Goal: Transaction & Acquisition: Purchase product/service

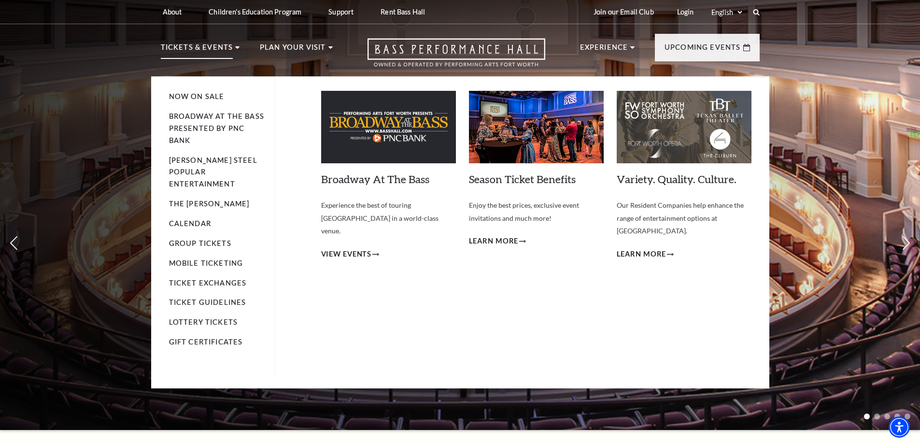
click at [192, 49] on p "Tickets & Events" at bounding box center [197, 50] width 72 height 17
click at [189, 46] on p "Tickets & Events" at bounding box center [197, 50] width 72 height 17
click at [191, 112] on li "Broadway At The Bass presented by PNC Bank" at bounding box center [217, 129] width 96 height 36
click at [189, 119] on link "Broadway At The Bass presented by PNC Bank" at bounding box center [216, 128] width 95 height 32
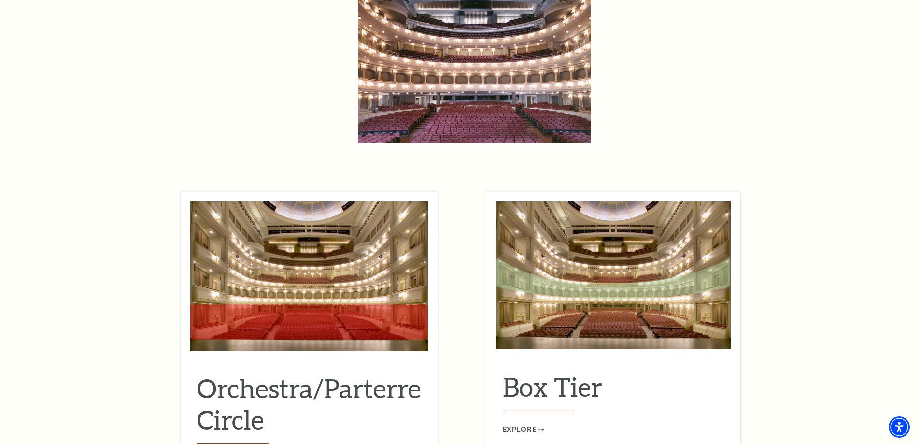
scroll to position [762, 0]
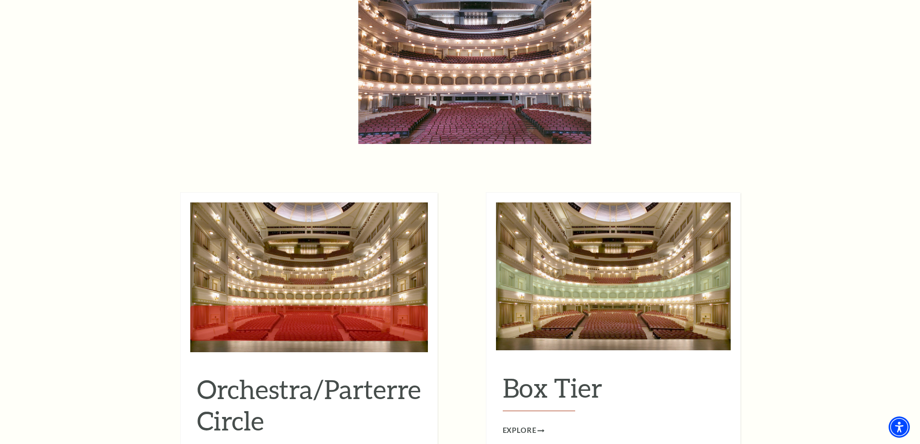
click at [233, 402] on h2 "Orchestra/Parterre Circle" at bounding box center [309, 409] width 224 height 71
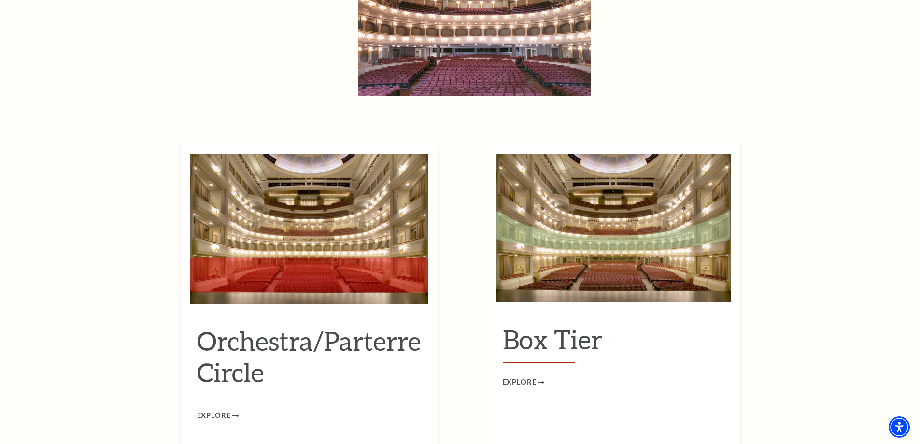
scroll to position [956, 0]
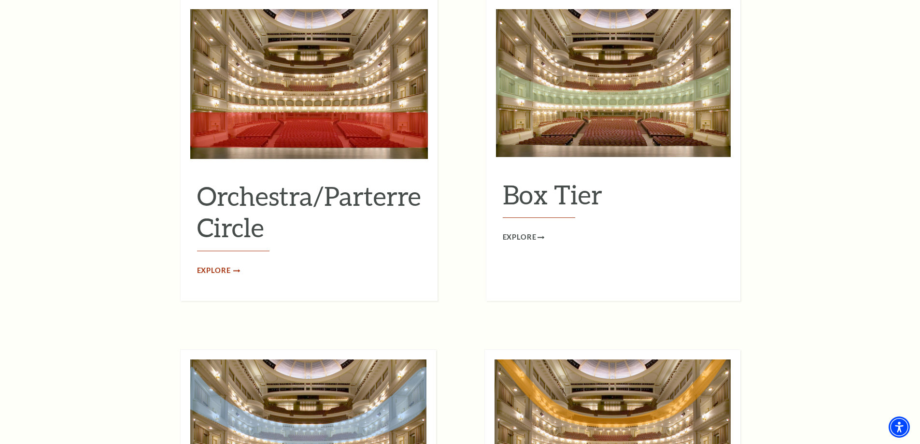
click at [223, 265] on span "Explore" at bounding box center [214, 271] width 34 height 12
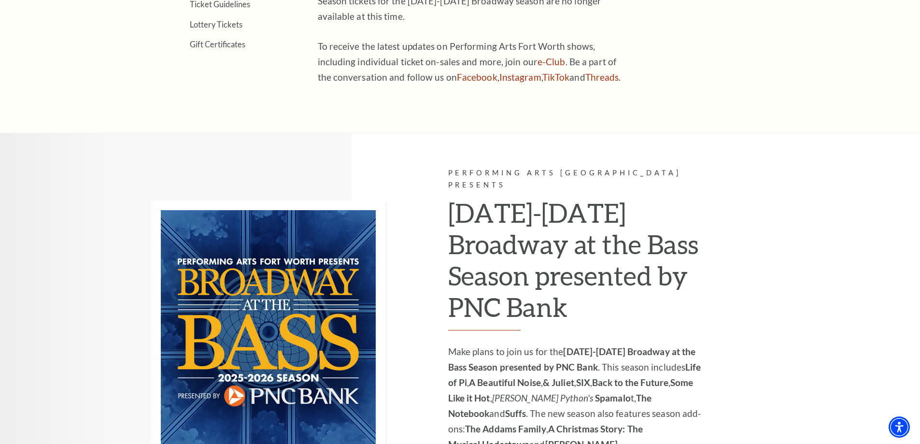
scroll to position [580, 0]
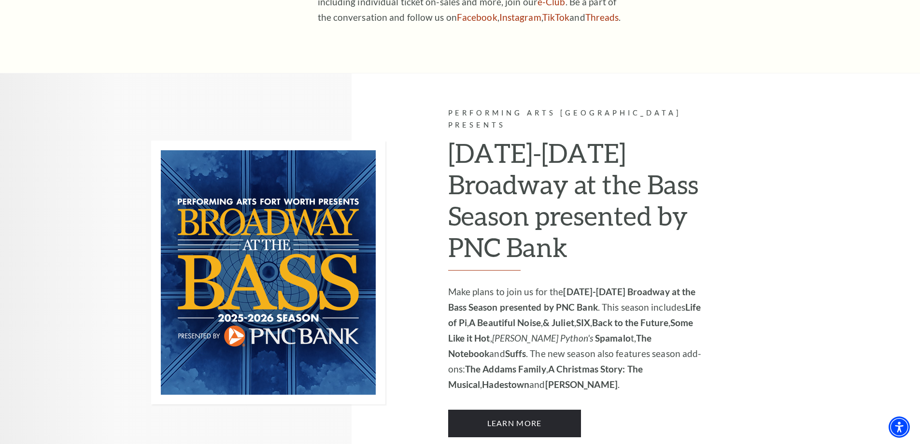
click at [601, 243] on h2 "2025-2026 Broadway at the Bass Season presented by PNC Bank" at bounding box center [577, 203] width 259 height 133
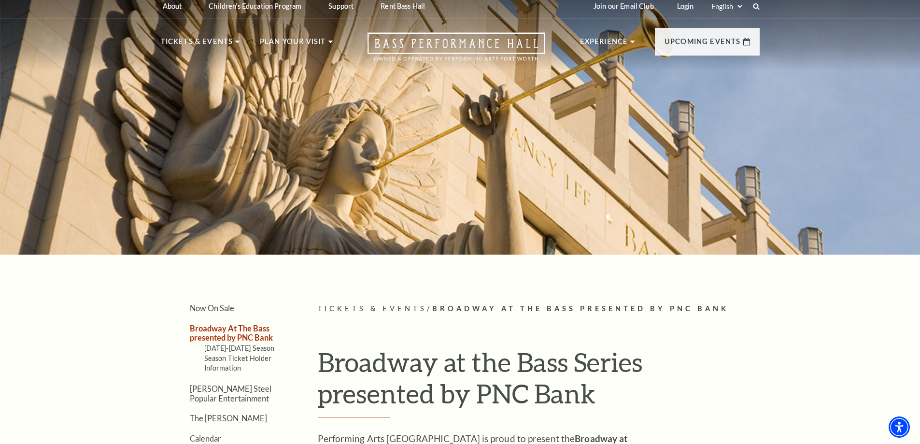
scroll to position [0, 0]
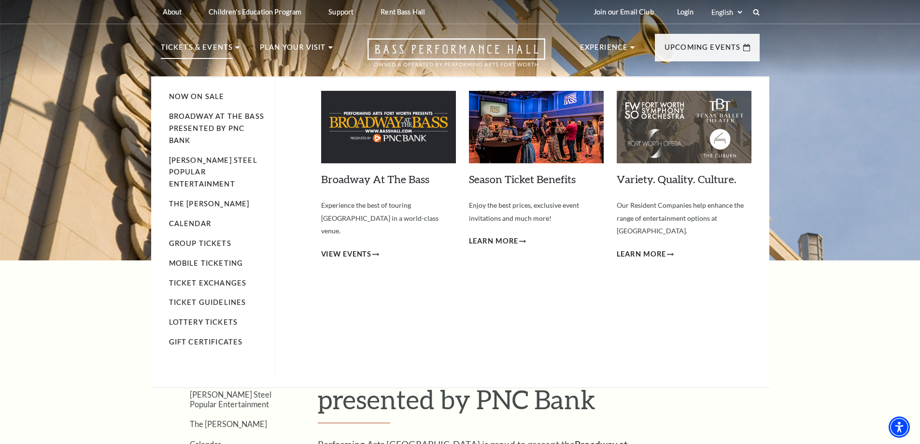
click at [347, 140] on img at bounding box center [388, 127] width 135 height 72
click at [518, 183] on link "Season Ticket Benefits" at bounding box center [522, 179] width 107 height 13
click at [514, 180] on link "Season Ticket Benefits" at bounding box center [522, 179] width 107 height 13
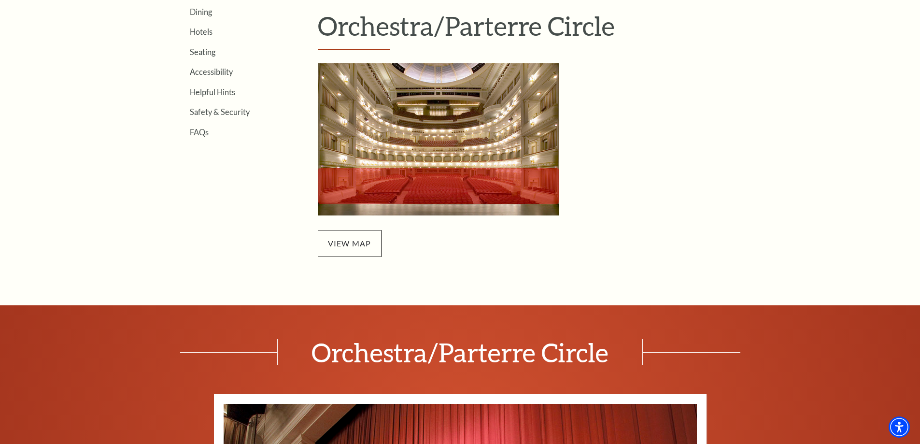
scroll to position [338, 0]
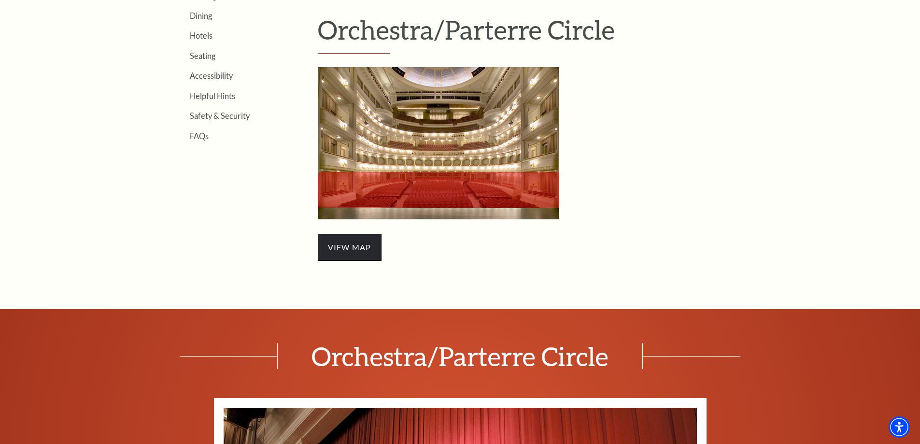
click at [352, 249] on span "view map" at bounding box center [350, 247] width 64 height 27
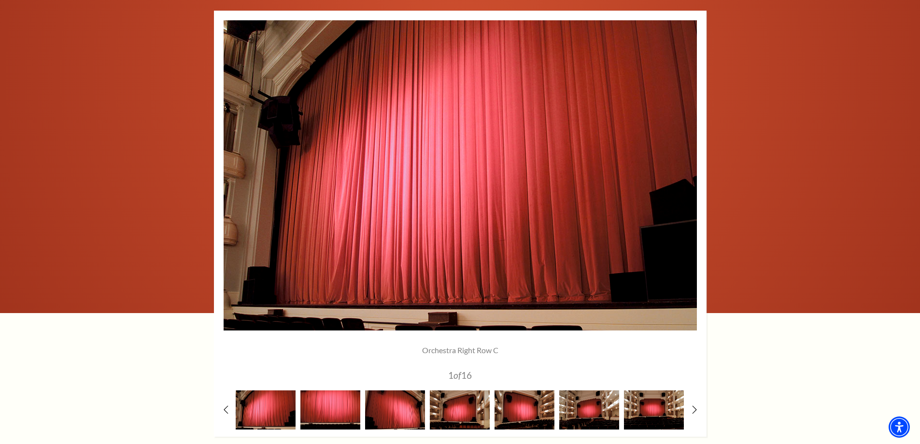
scroll to position [724, 0]
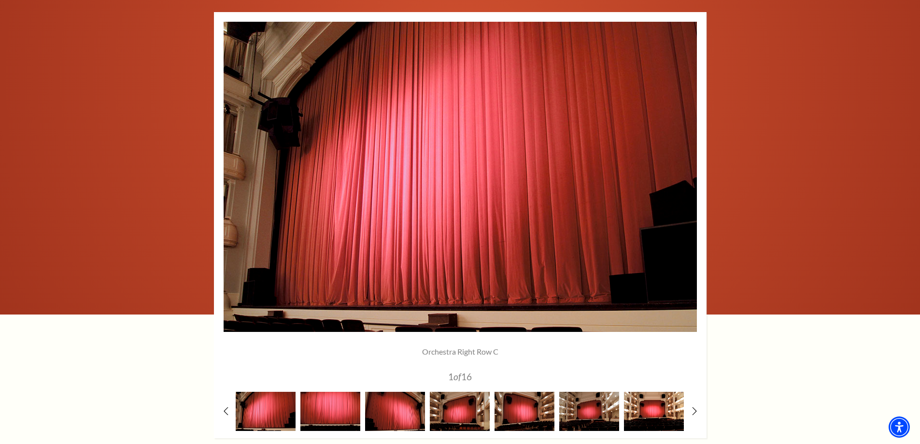
click at [655, 414] on img at bounding box center [654, 411] width 60 height 39
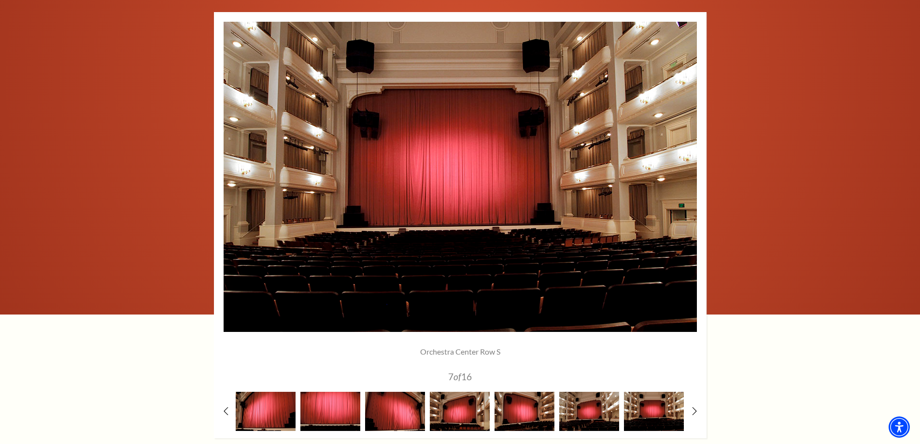
click at [692, 419] on div at bounding box center [460, 225] width 493 height 426
click at [693, 410] on icon at bounding box center [694, 411] width 6 height 10
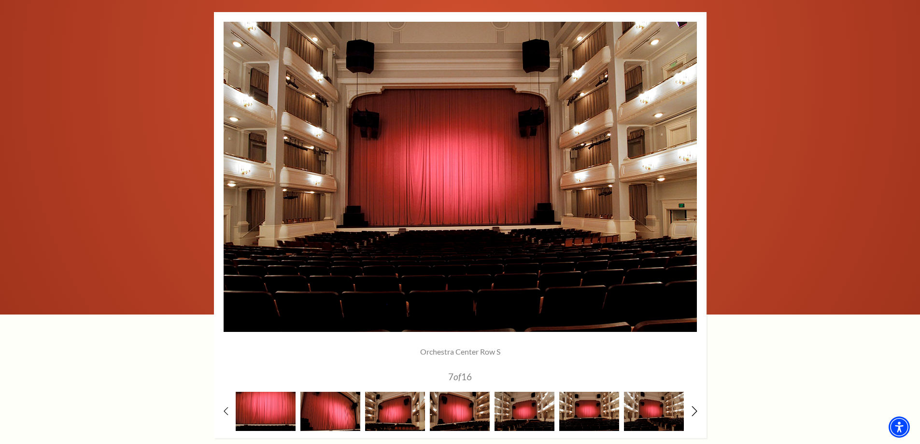
click at [693, 410] on icon at bounding box center [694, 411] width 6 height 10
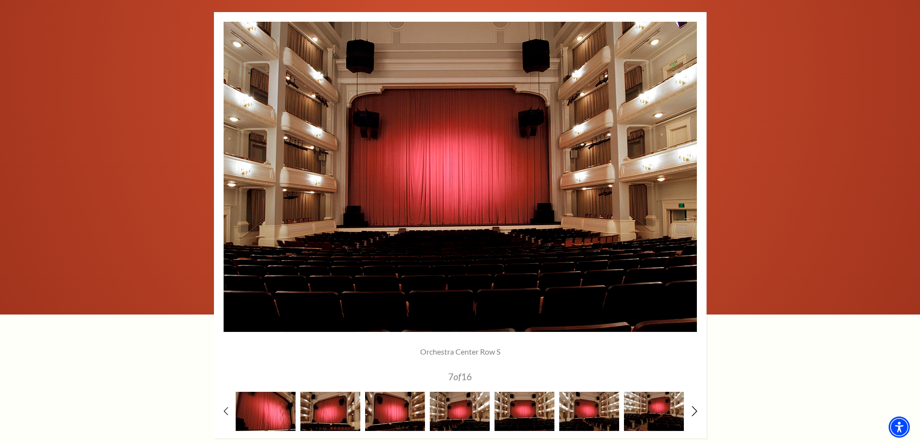
click at [693, 409] on icon at bounding box center [694, 411] width 6 height 10
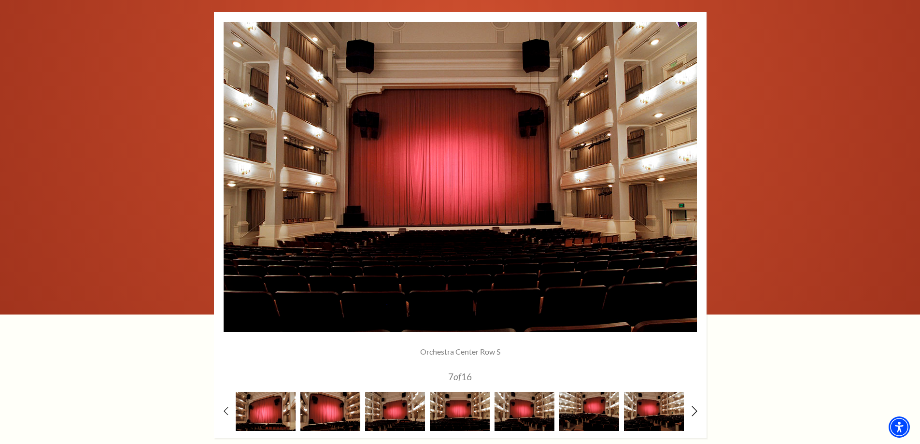
click at [693, 409] on icon at bounding box center [694, 411] width 6 height 10
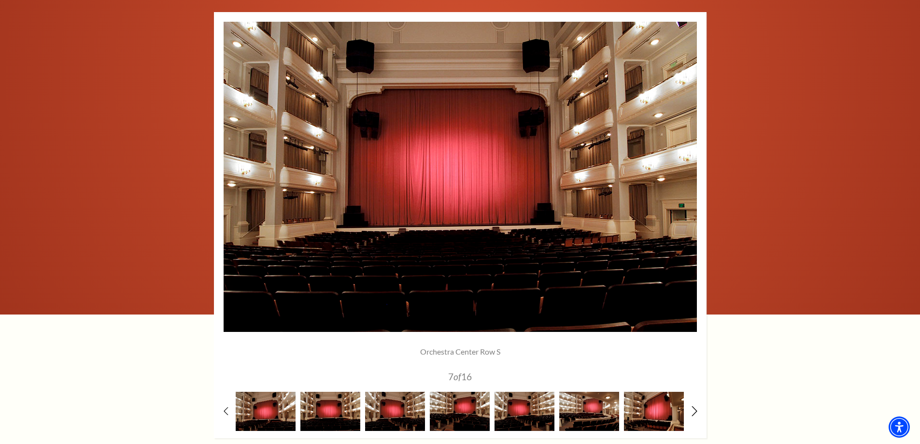
click at [693, 409] on icon at bounding box center [694, 411] width 6 height 10
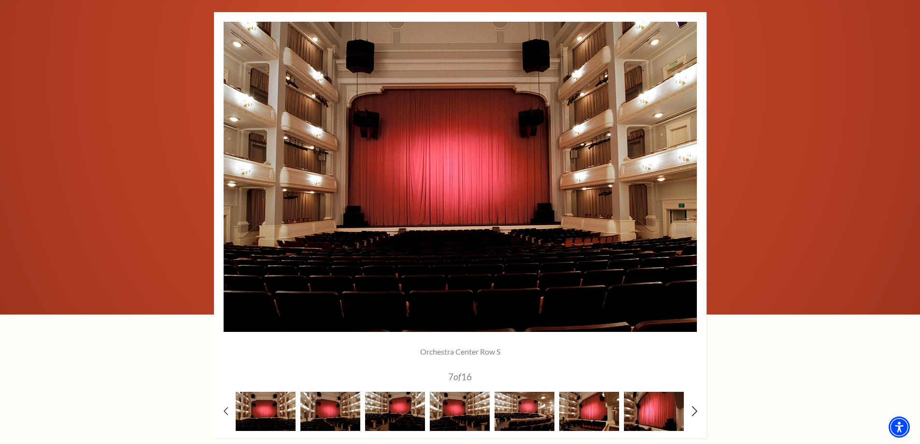
click at [693, 409] on icon at bounding box center [694, 411] width 6 height 10
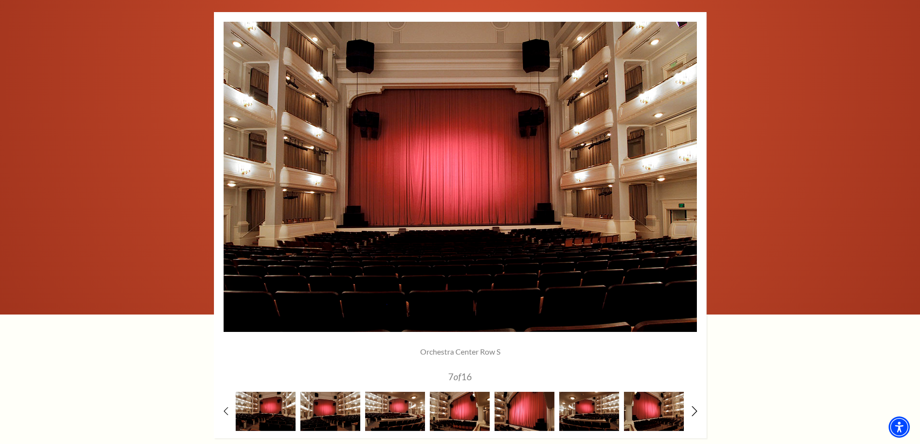
click at [693, 409] on icon at bounding box center [694, 411] width 6 height 10
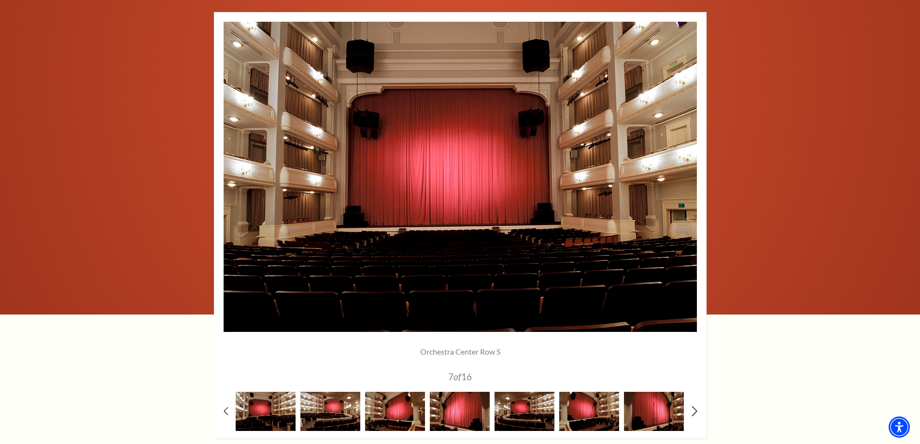
click at [693, 409] on icon at bounding box center [694, 411] width 6 height 10
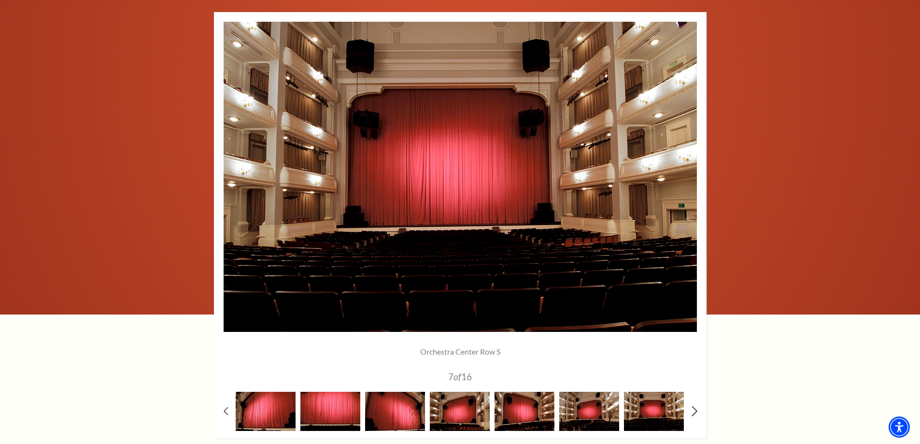
click at [693, 409] on icon at bounding box center [694, 411] width 6 height 10
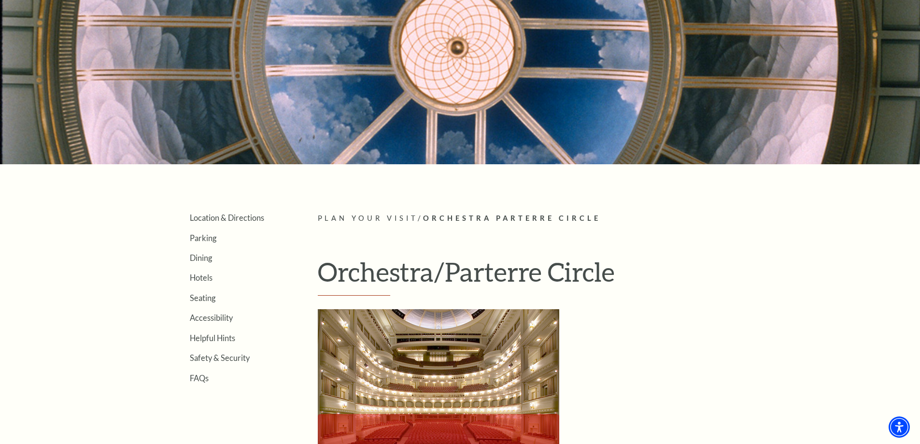
scroll to position [0, 0]
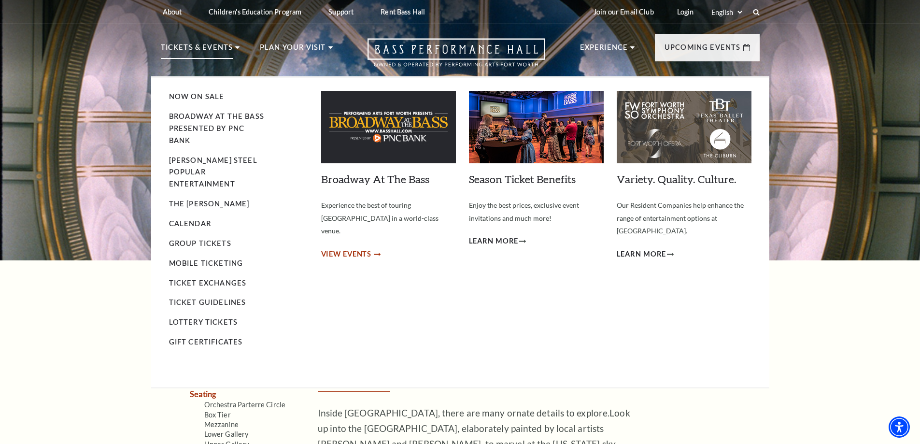
click at [340, 248] on span "View Events" at bounding box center [346, 254] width 51 height 12
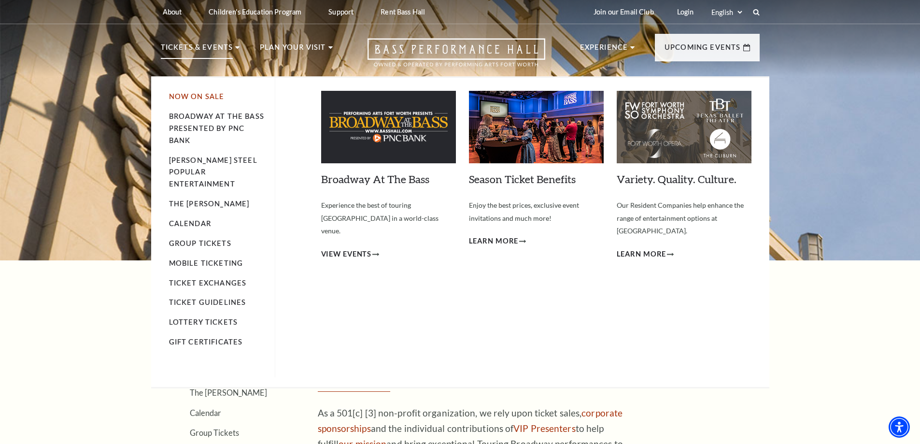
click at [203, 98] on link "Now On Sale" at bounding box center [197, 96] width 56 height 8
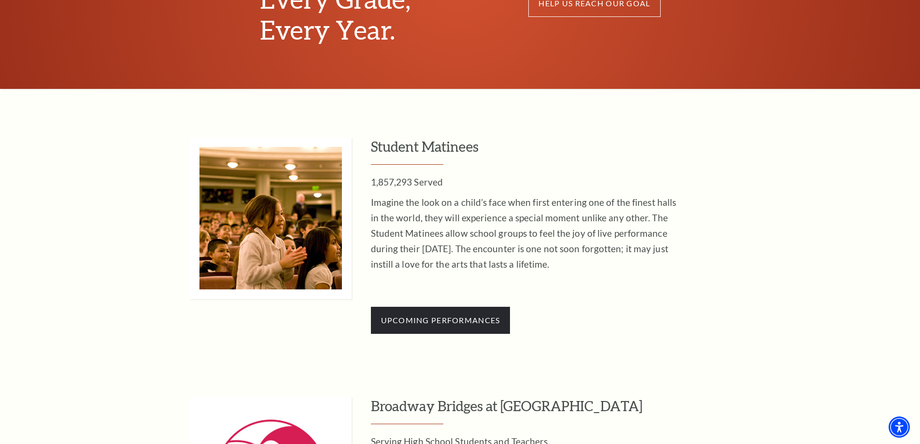
scroll to position [802, 0]
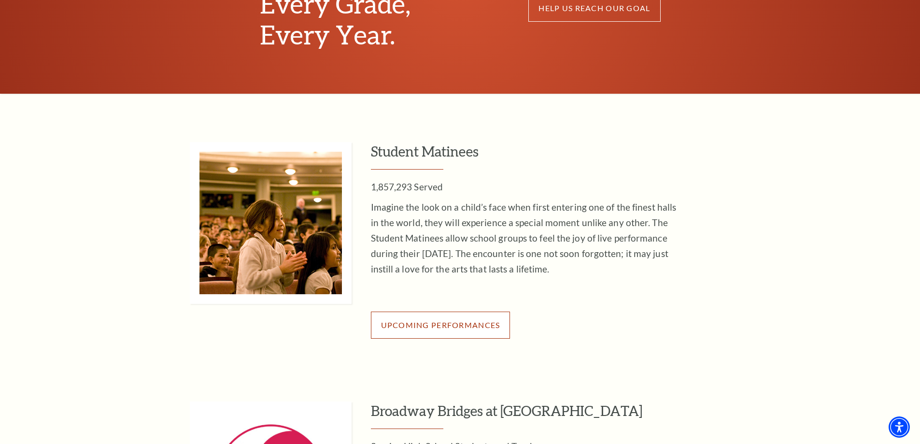
click at [411, 324] on span "Upcoming Performances" at bounding box center [440, 324] width 119 height 9
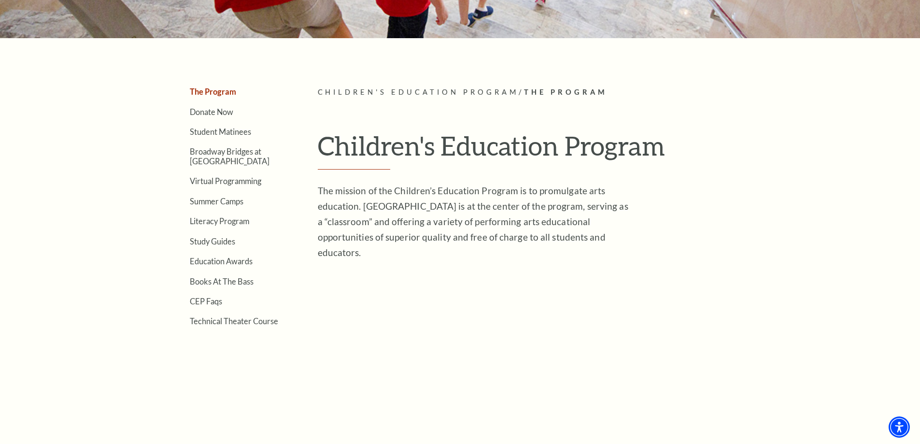
scroll to position [174, 0]
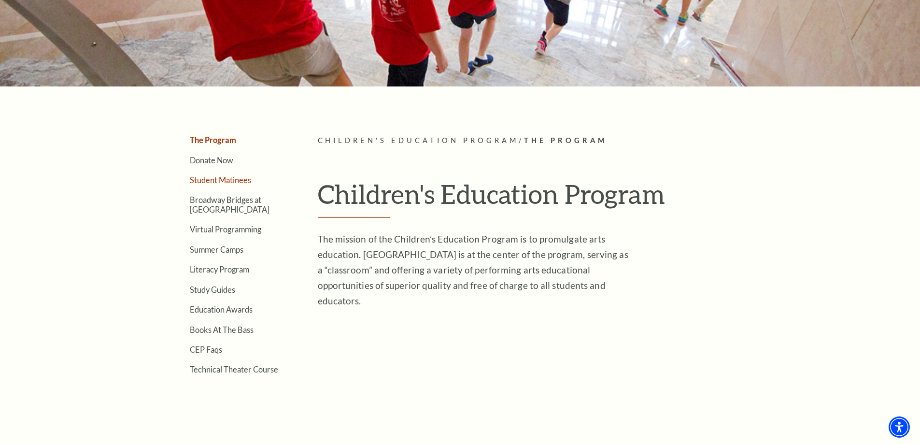
click at [203, 182] on link "Student Matinees" at bounding box center [220, 179] width 61 height 9
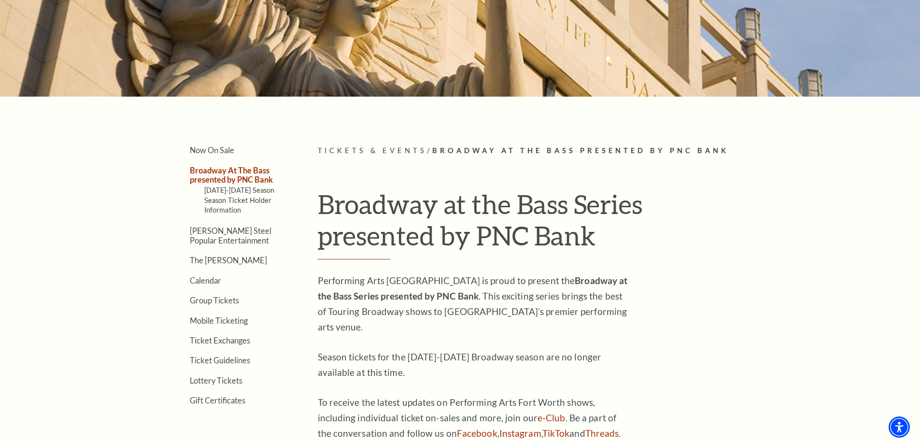
scroll to position [169, 0]
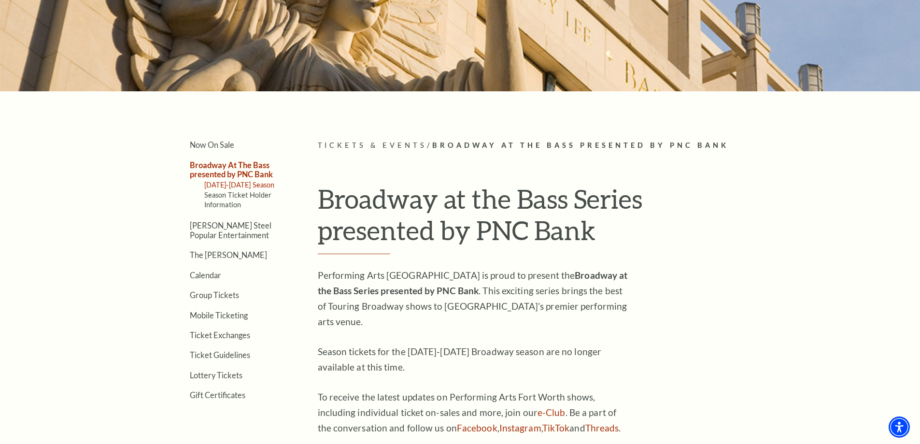
click at [240, 184] on link "[DATE]-[DATE] Season" at bounding box center [239, 185] width 71 height 8
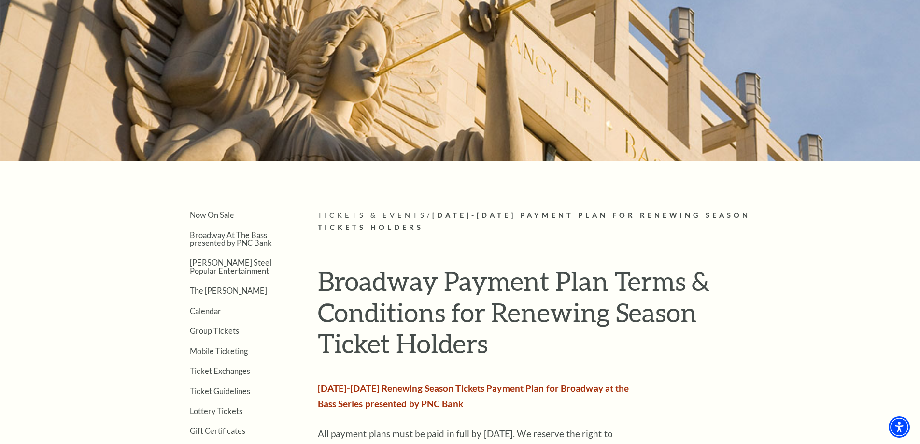
scroll to position [97, 0]
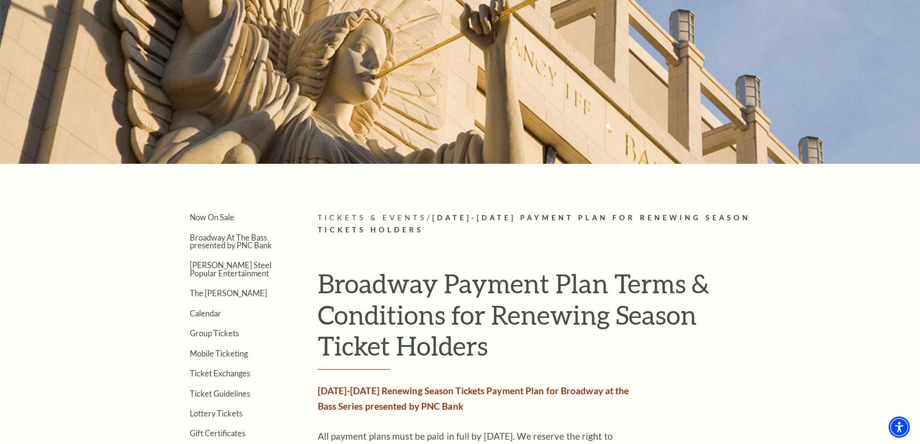
click at [402, 387] on strong "[DATE]-[DATE] Renewing Season Tickets Payment Plan for Broadway at the Bass Ser…" at bounding box center [474, 398] width 312 height 27
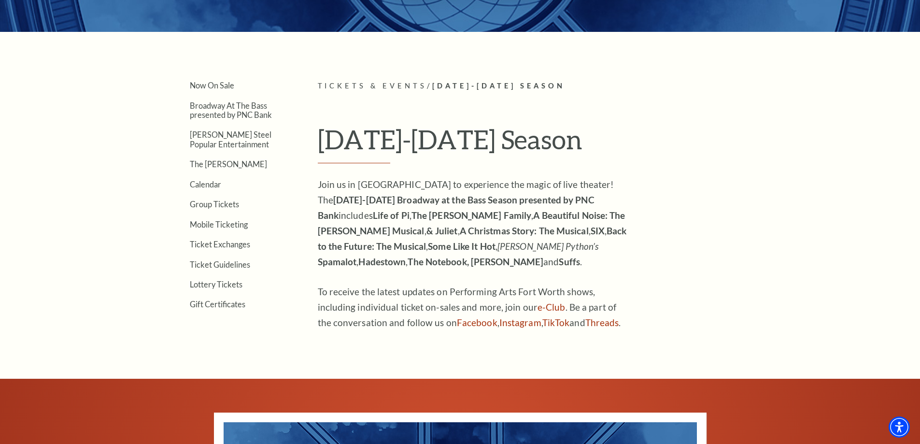
scroll to position [193, 0]
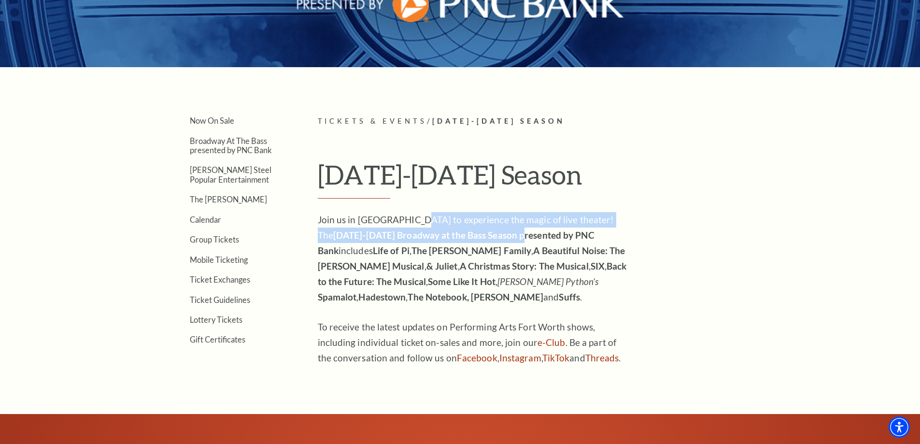
drag, startPoint x: 413, startPoint y: 218, endPoint x: 467, endPoint y: 243, distance: 59.0
click at [467, 243] on p "Join us in Fort Worth to experience the magic of live theater! The 2025-2026 Br…" at bounding box center [475, 258] width 314 height 93
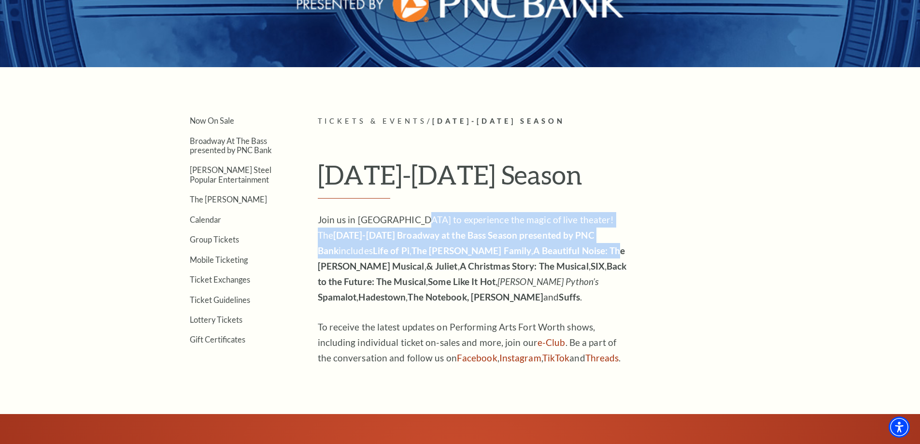
click at [467, 244] on p "Join us in Fort Worth to experience the magic of live theater! The 2025-2026 Br…" at bounding box center [475, 258] width 314 height 93
click at [364, 242] on p "Join us in Fort Worth to experience the magic of live theater! The 2025-2026 Br…" at bounding box center [475, 258] width 314 height 93
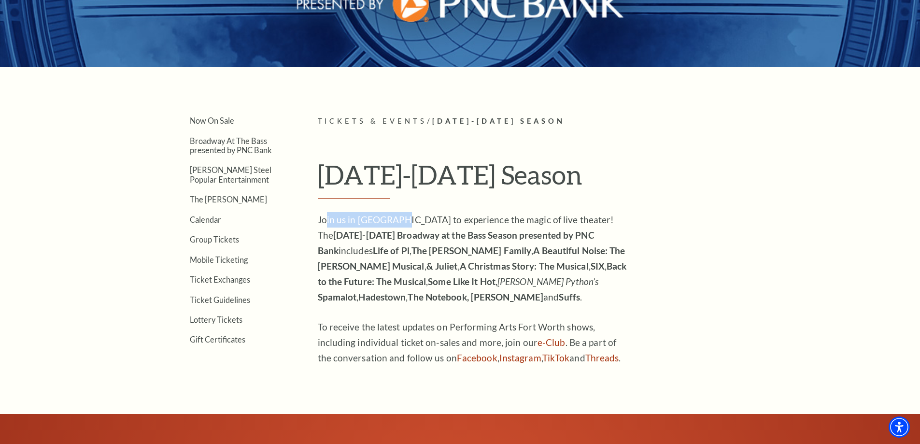
drag, startPoint x: 326, startPoint y: 215, endPoint x: 410, endPoint y: 235, distance: 85.9
click at [409, 234] on p "Join us in Fort Worth to experience the magic of live theater! The 2025-2026 Br…" at bounding box center [475, 258] width 314 height 93
click at [427, 248] on strong "A Beautiful Noise: The Neil Diamond Musical" at bounding box center [472, 258] width 308 height 27
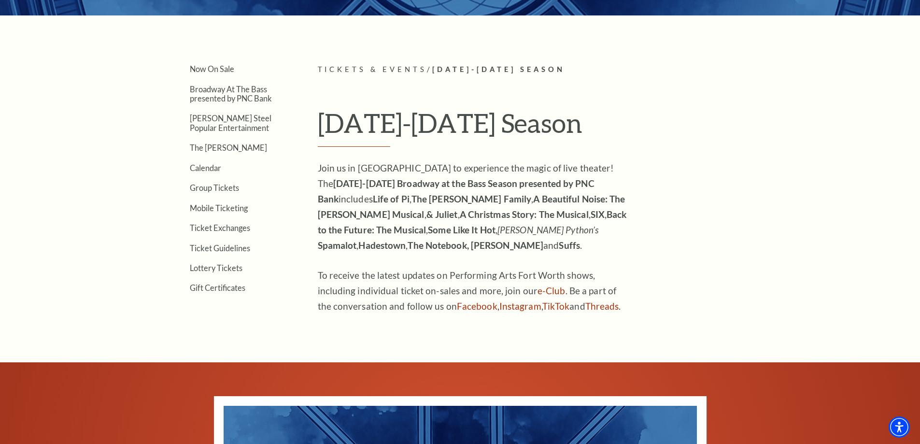
scroll to position [338, 0]
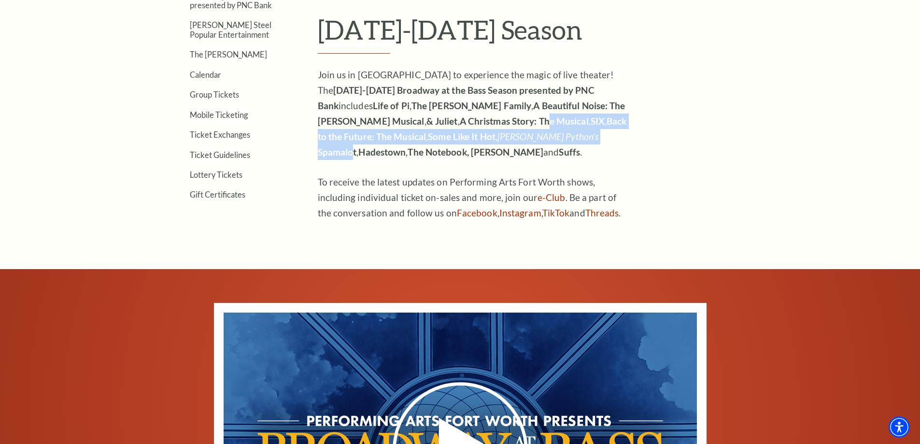
drag, startPoint x: 408, startPoint y: 117, endPoint x: 464, endPoint y: 131, distance: 57.2
click at [464, 131] on p "Join us in Fort Worth to experience the magic of live theater! The 2025-2026 Br…" at bounding box center [475, 113] width 314 height 93
click at [357, 146] on strong "Spamalot" at bounding box center [337, 151] width 39 height 11
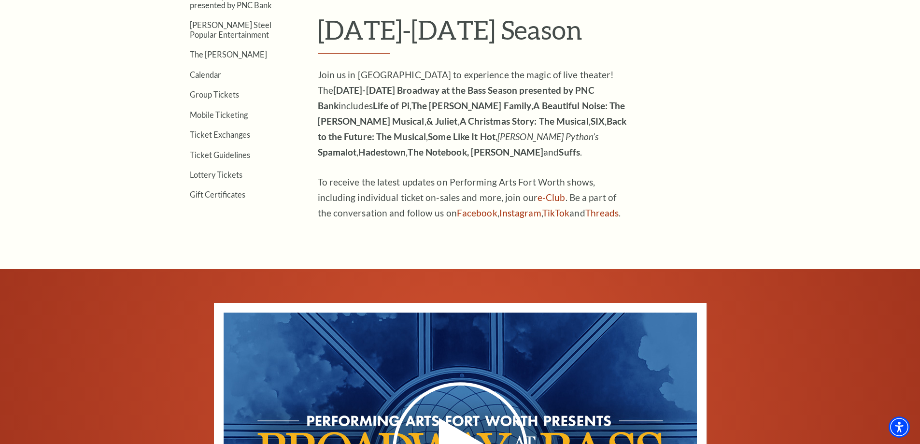
click at [544, 146] on strong "The Notebook, Hamilton" at bounding box center [476, 151] width 136 height 11
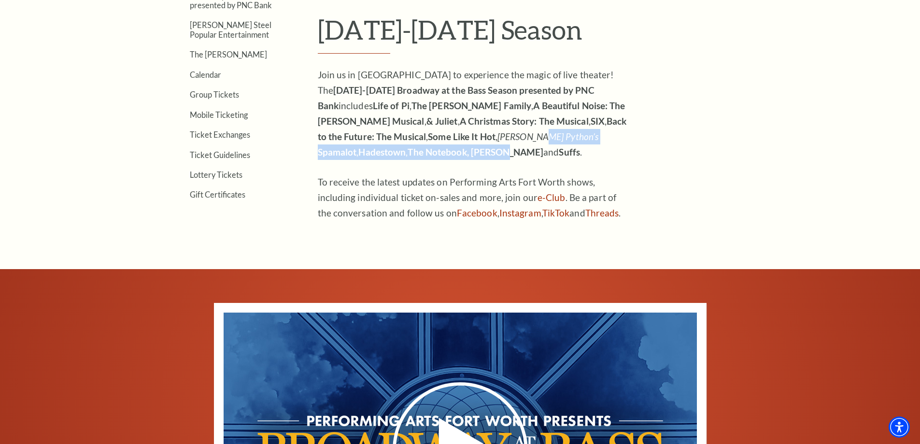
drag, startPoint x: 615, startPoint y: 139, endPoint x: 407, endPoint y: 132, distance: 208.4
click at [407, 132] on p "Join us in Fort Worth to experience the magic of live theater! The 2025-2026 Br…" at bounding box center [475, 113] width 314 height 93
click at [498, 132] on em "Monty Python’s" at bounding box center [548, 136] width 101 height 11
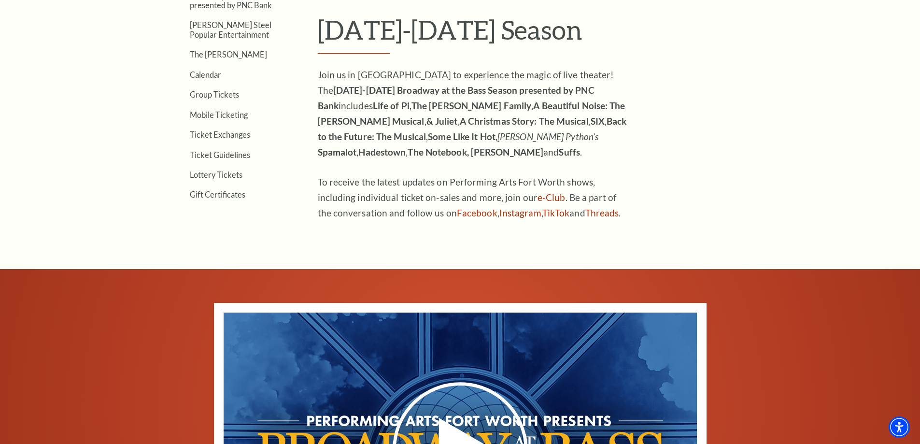
click at [374, 146] on p "Join us in Fort Worth to experience the magic of live theater! The 2025-2026 Br…" at bounding box center [475, 113] width 314 height 93
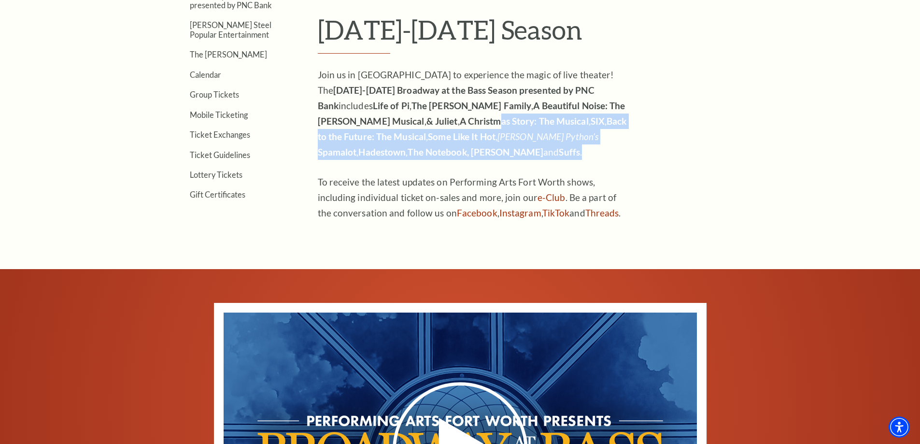
drag, startPoint x: 362, startPoint y: 150, endPoint x: 348, endPoint y: 121, distance: 32.0
click at [348, 121] on p "Join us in Fort Worth to experience the magic of live theater! The 2025-2026 Br…" at bounding box center [475, 113] width 314 height 93
click at [460, 121] on strong "A Christmas Story: The Musical" at bounding box center [524, 120] width 129 height 11
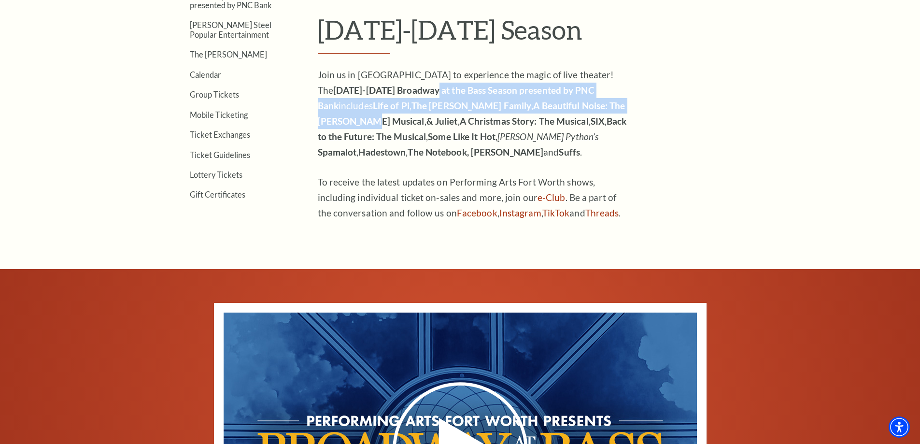
drag, startPoint x: 376, startPoint y: 86, endPoint x: 528, endPoint y: 101, distance: 152.0
click at [526, 100] on p "Join us in Fort Worth to experience the magic of live theater! The 2025-2026 Br…" at bounding box center [475, 113] width 314 height 93
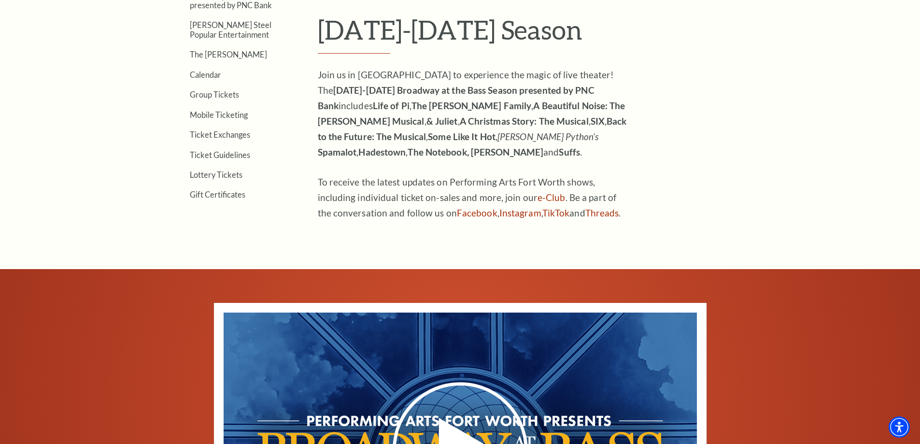
click at [529, 101] on strong "A Beautiful Noise: The Neil Diamond Musical" at bounding box center [472, 113] width 308 height 27
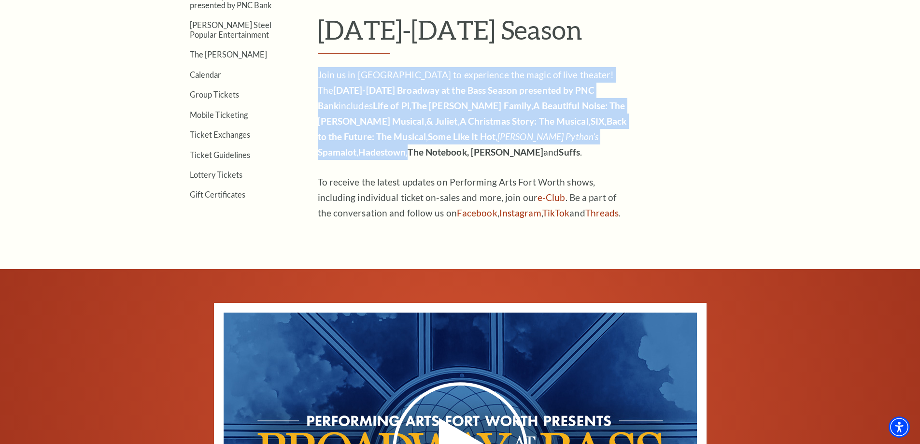
drag, startPoint x: 319, startPoint y: 74, endPoint x: 518, endPoint y: 139, distance: 209.5
click at [518, 139] on p "Join us in Fort Worth to experience the magic of live theater! The 2025-2026 Br…" at bounding box center [475, 113] width 314 height 93
click at [518, 140] on p "Join us in Fort Worth to experience the magic of live theater! The 2025-2026 Br…" at bounding box center [475, 113] width 314 height 93
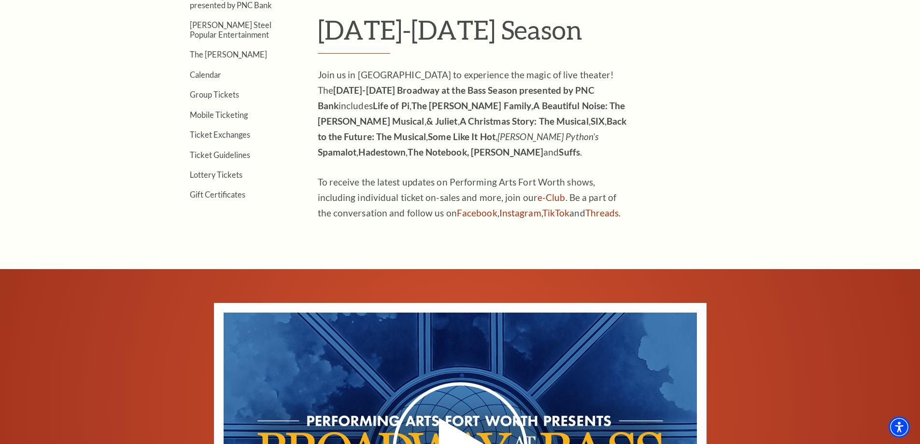
drag, startPoint x: 443, startPoint y: 158, endPoint x: 407, endPoint y: 159, distance: 36.3
click at [433, 159] on p "Join us in Fort Worth to experience the magic of live theater! The 2025-2026 Br…" at bounding box center [475, 113] width 314 height 93
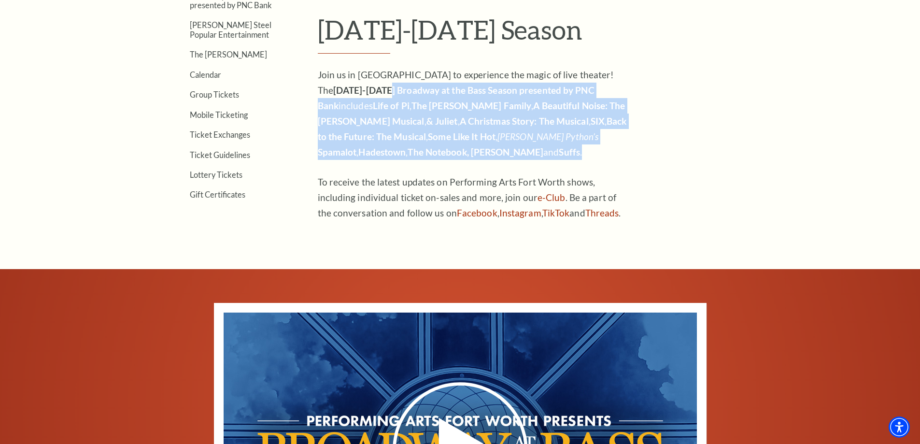
drag, startPoint x: 400, startPoint y: 159, endPoint x: 326, endPoint y: 84, distance: 105.6
click at [327, 85] on p "Join us in Fort Worth to experience the magic of live theater! The 2025-2026 Br…" at bounding box center [475, 113] width 314 height 93
click at [326, 85] on strong "2025-2026 Broadway at the Bass Season presented by PNC Bank" at bounding box center [456, 98] width 277 height 27
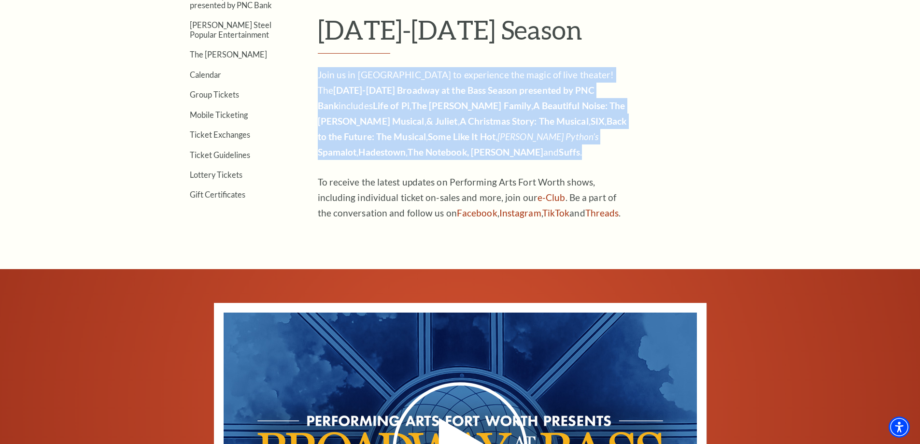
drag, startPoint x: 319, startPoint y: 70, endPoint x: 501, endPoint y: 153, distance: 199.8
click at [501, 153] on p "Join us in Fort Worth to experience the magic of live theater! The 2025-2026 Br…" at bounding box center [475, 113] width 314 height 93
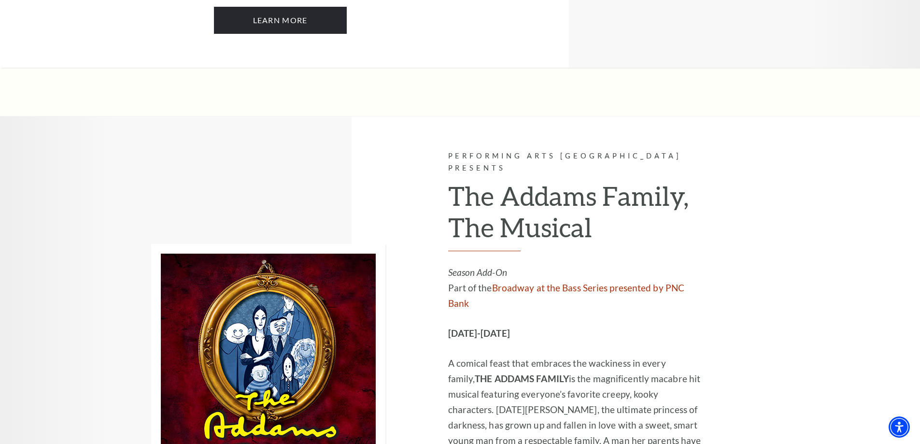
scroll to position [1595, 0]
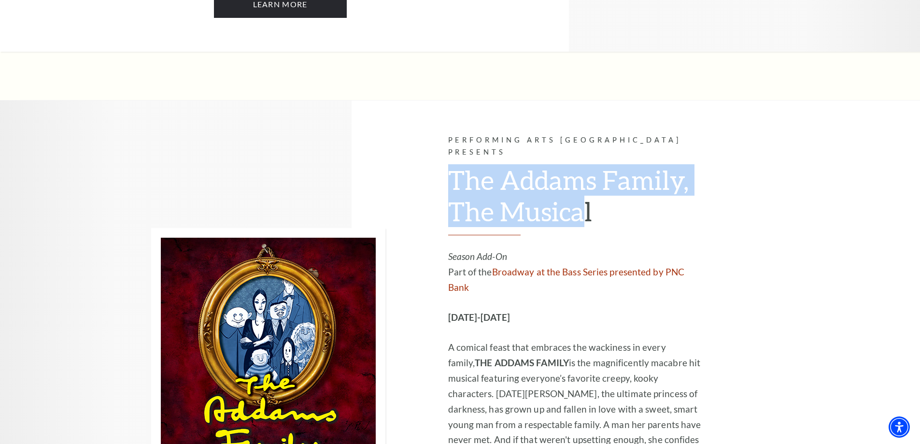
drag, startPoint x: 451, startPoint y: 118, endPoint x: 588, endPoint y: 152, distance: 140.5
click at [588, 164] on h2 "The Addams Family, The Musical" at bounding box center [577, 199] width 259 height 71
click at [590, 164] on h2 "The Addams Family, The Musical" at bounding box center [577, 199] width 259 height 71
click at [598, 164] on h2 "The Addams Family, The Musical" at bounding box center [577, 199] width 259 height 71
click at [593, 164] on h2 "The Addams Family, The Musical" at bounding box center [577, 199] width 259 height 71
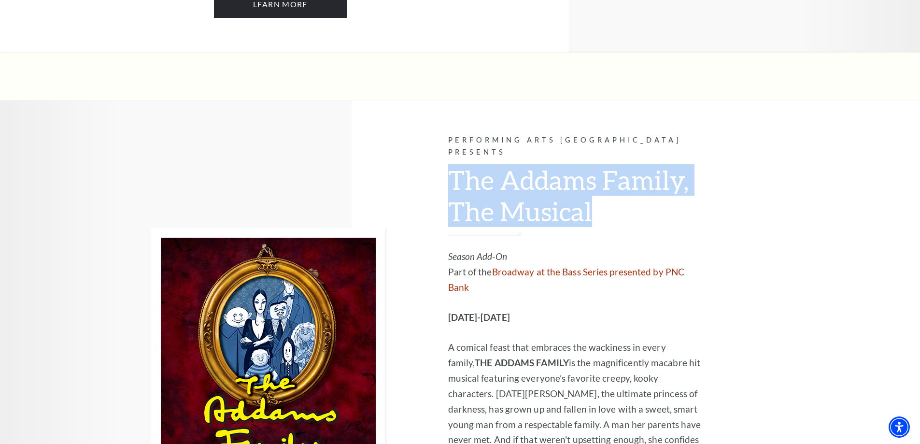
click at [529, 164] on h2 "The Addams Family, The Musical" at bounding box center [577, 199] width 259 height 71
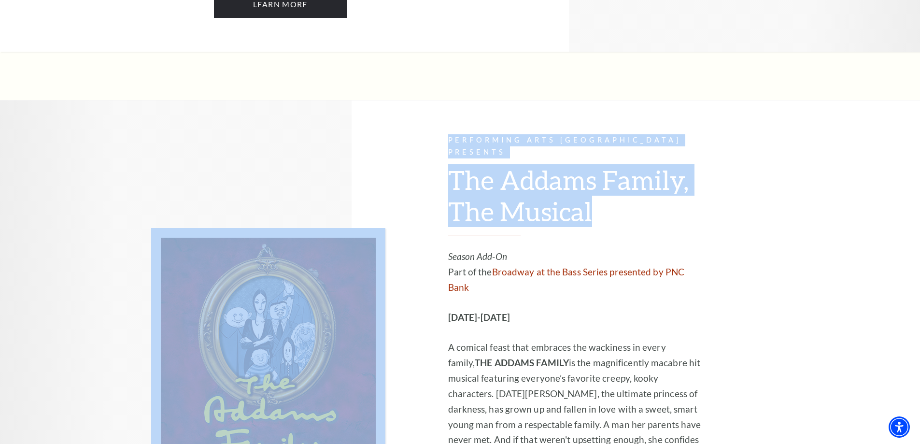
drag, startPoint x: 442, startPoint y: 121, endPoint x: 616, endPoint y: 159, distance: 178.0
click at [616, 158] on div "Performing Arts Fort Worth Presents The Addams Family, The Musical Season Add-O…" at bounding box center [460, 360] width 618 height 518
click at [616, 164] on h2 "The Addams Family, The Musical" at bounding box center [577, 199] width 259 height 71
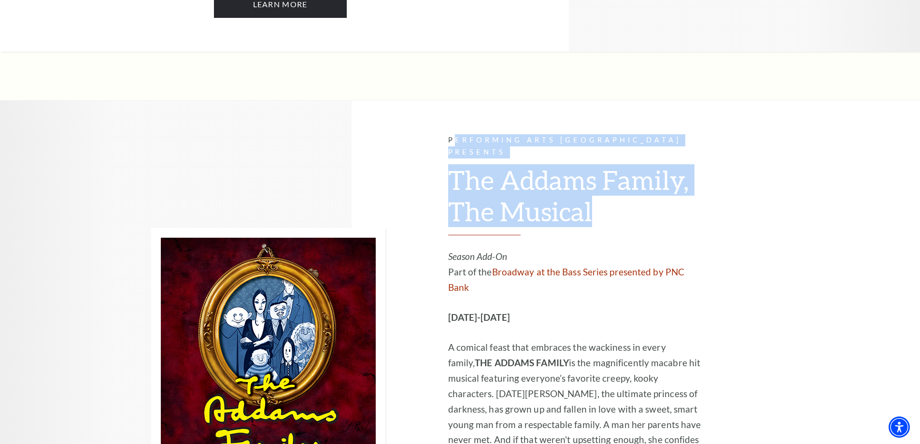
drag, startPoint x: 603, startPoint y: 160, endPoint x: 456, endPoint y: 103, distance: 157.1
click at [456, 134] on div "Performing Arts Fort Worth Presents The Addams Family, The Musical Season Add-O…" at bounding box center [577, 359] width 259 height 450
click at [452, 134] on p "Performing Arts [GEOGRAPHIC_DATA] Presents" at bounding box center [577, 146] width 259 height 24
drag, startPoint x: 448, startPoint y: 96, endPoint x: 633, endPoint y: 157, distance: 194.2
click at [633, 156] on div "Performing Arts Fort Worth Presents The Addams Family, The Musical Season Add-O…" at bounding box center [577, 359] width 259 height 450
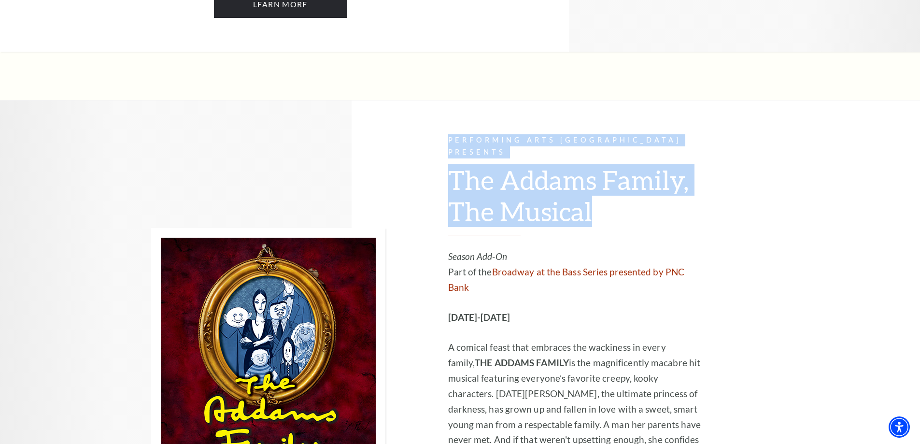
click at [633, 164] on h2 "The Addams Family, The Musical" at bounding box center [577, 199] width 259 height 71
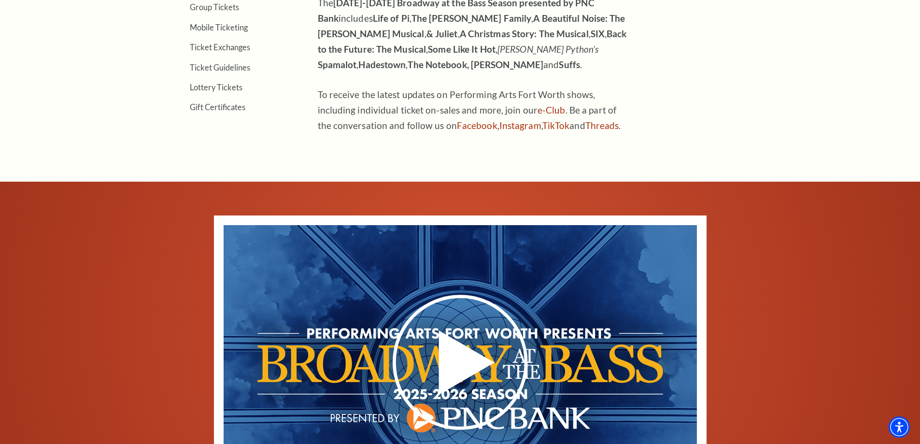
scroll to position [0, 0]
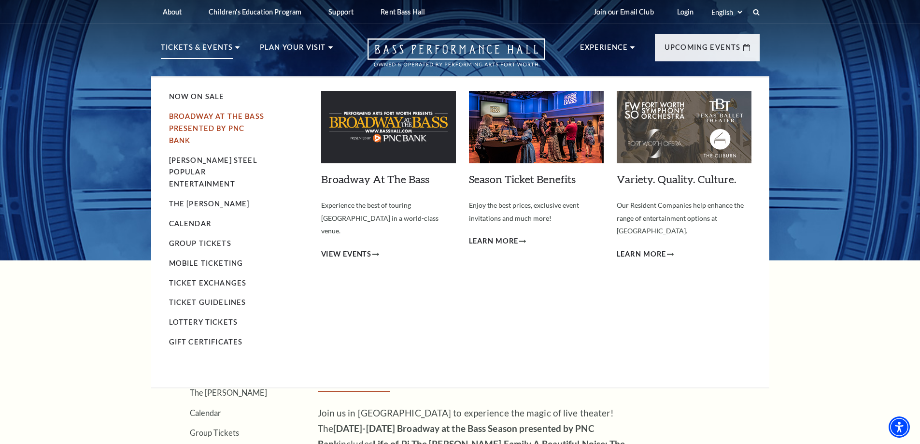
click at [187, 124] on link "Broadway At The Bass presented by PNC Bank" at bounding box center [216, 128] width 95 height 32
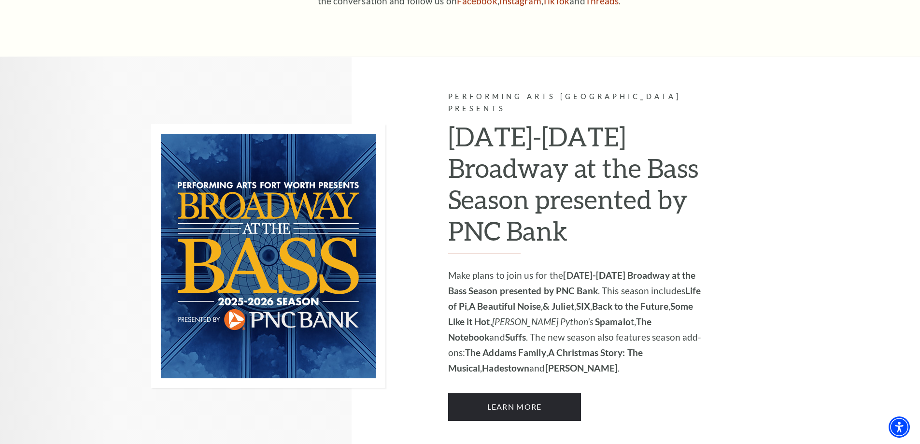
scroll to position [580, 0]
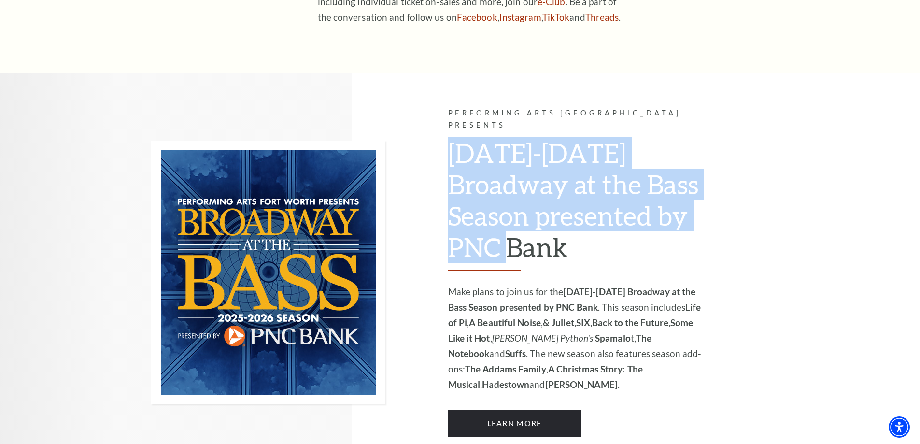
drag, startPoint x: 448, startPoint y: 119, endPoint x: 616, endPoint y: 210, distance: 190.9
click at [615, 209] on h2 "[DATE]-[DATE] Broadway at the Bass Season presented by PNC Bank" at bounding box center [577, 203] width 259 height 133
click at [616, 210] on h2 "[DATE]-[DATE] Broadway at the Bass Season presented by PNC Bank" at bounding box center [577, 203] width 259 height 133
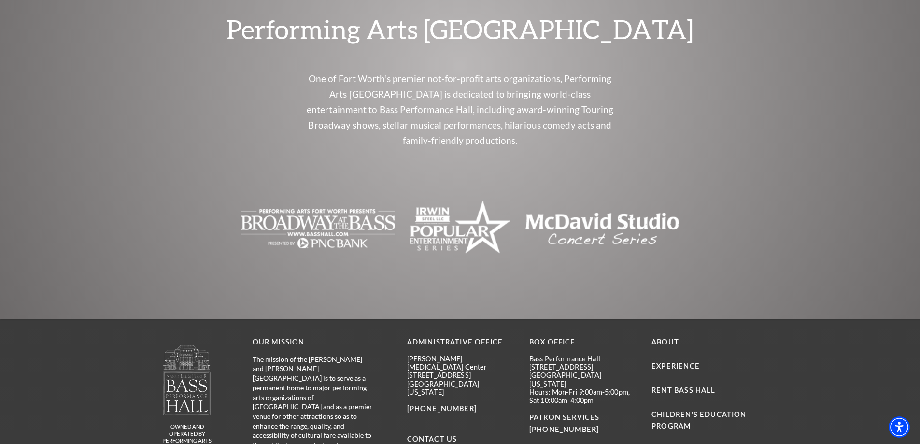
scroll to position [1157, 0]
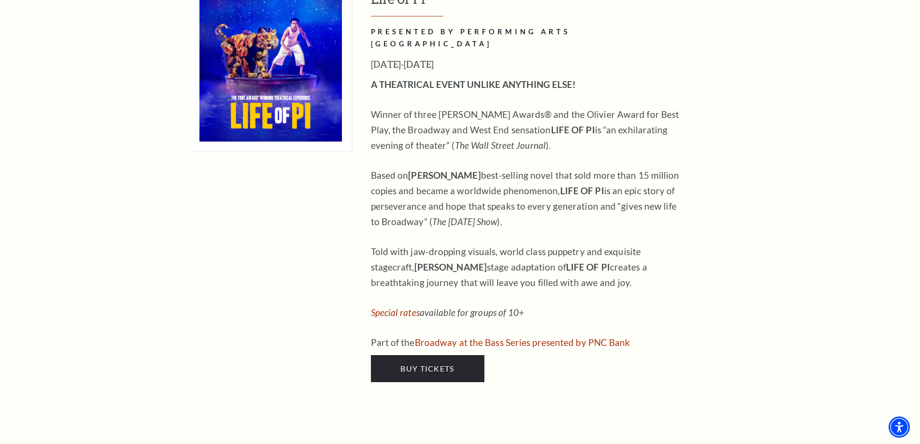
scroll to position [1015, 0]
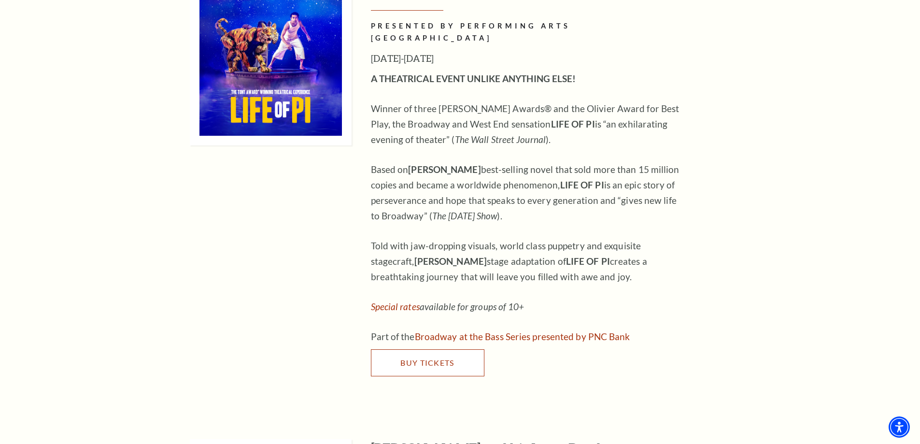
click at [427, 358] on span "Buy Tickets" at bounding box center [428, 362] width 54 height 9
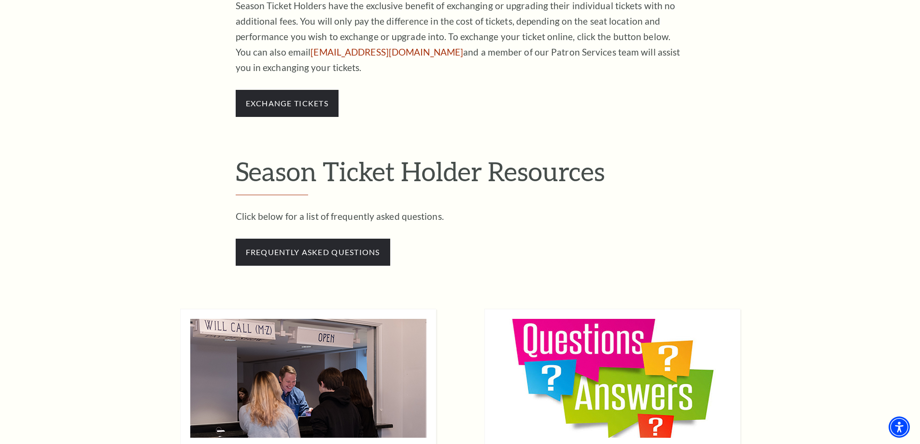
scroll to position [821, 0]
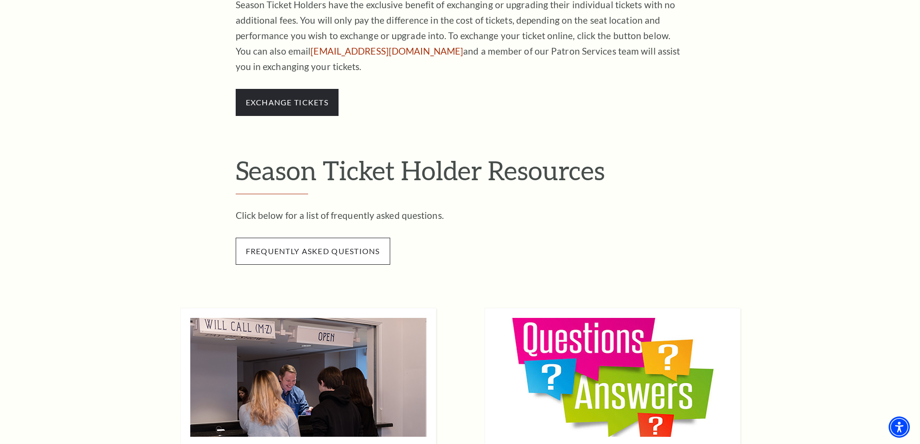
click at [351, 251] on span "frequently asked questions" at bounding box center [313, 251] width 155 height 27
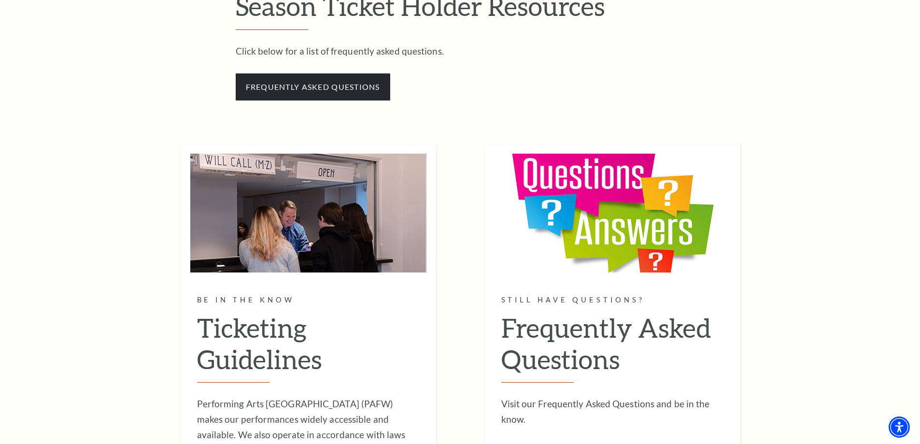
scroll to position [1063, 0]
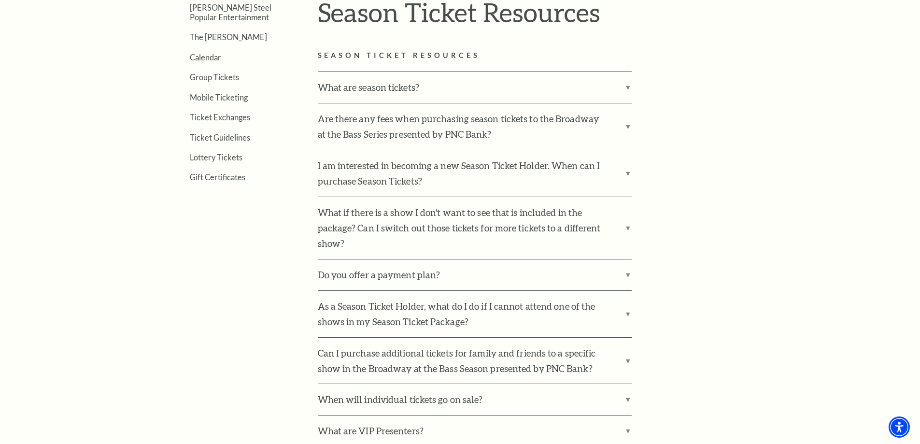
scroll to position [359, 0]
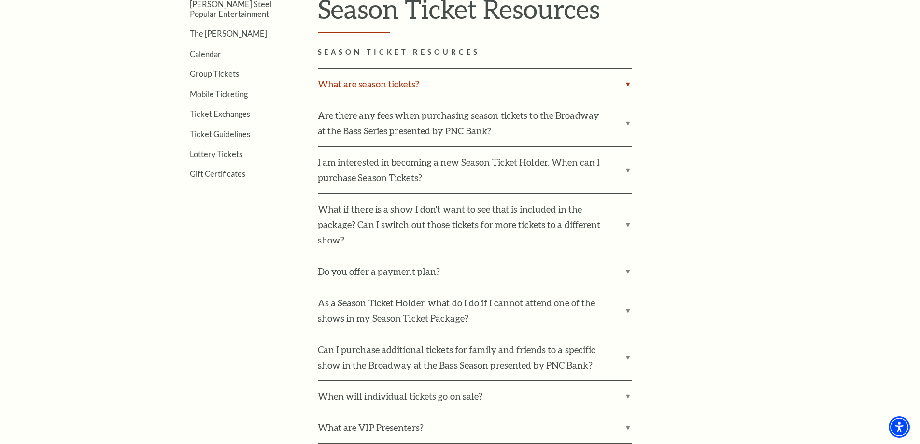
click at [403, 69] on label "What are season tickets?" at bounding box center [475, 84] width 314 height 31
click at [0, 0] on input "What are season tickets?" at bounding box center [0, 0] width 0 height 0
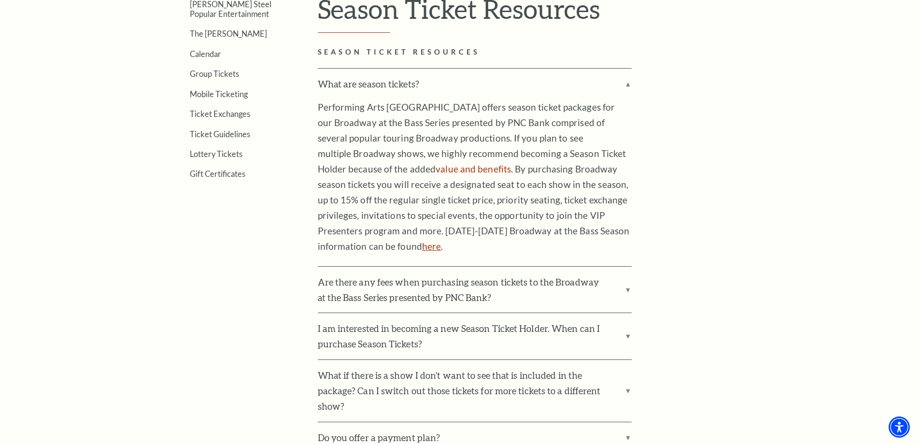
click at [422, 247] on link "here" at bounding box center [431, 246] width 19 height 11
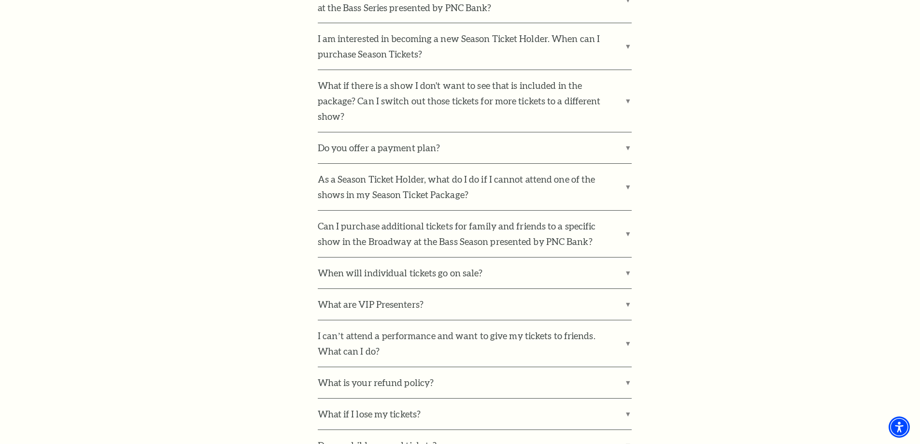
scroll to position [647, 0]
